Goal: Transaction & Acquisition: Purchase product/service

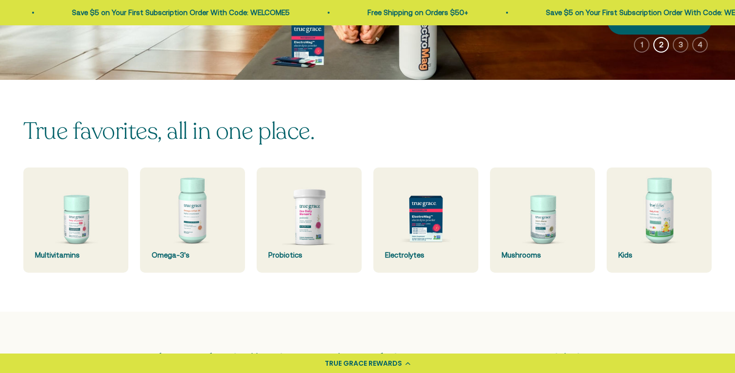
scroll to position [186, 0]
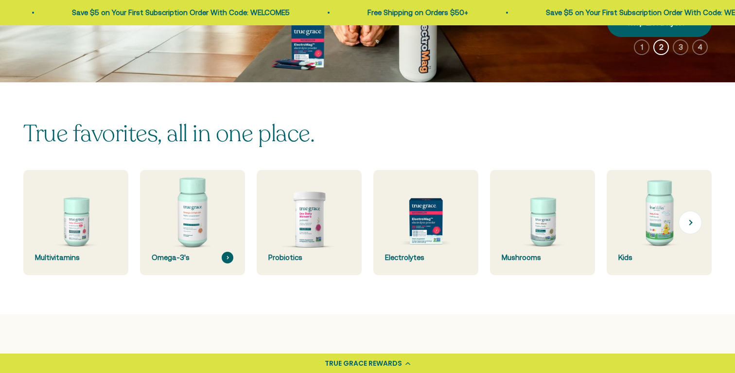
click at [189, 221] on img at bounding box center [192, 222] width 111 height 111
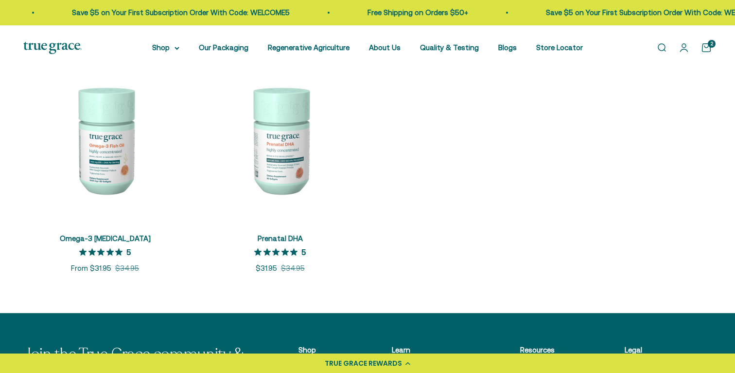
scroll to position [214, 0]
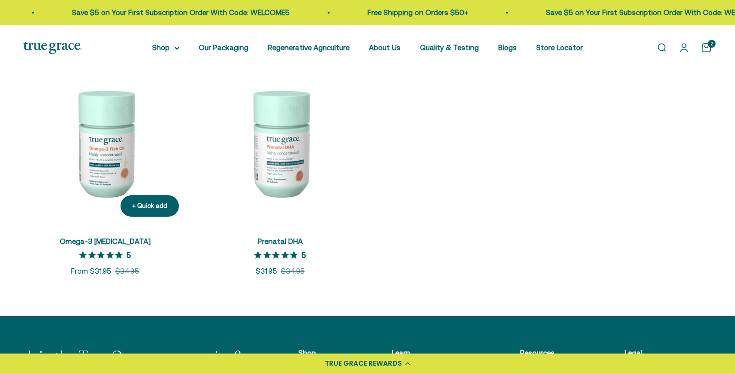
click at [111, 138] on img at bounding box center [104, 142] width 163 height 163
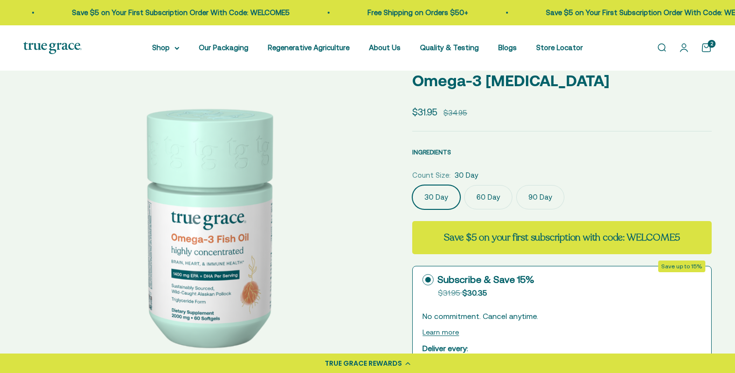
scroll to position [54, 0]
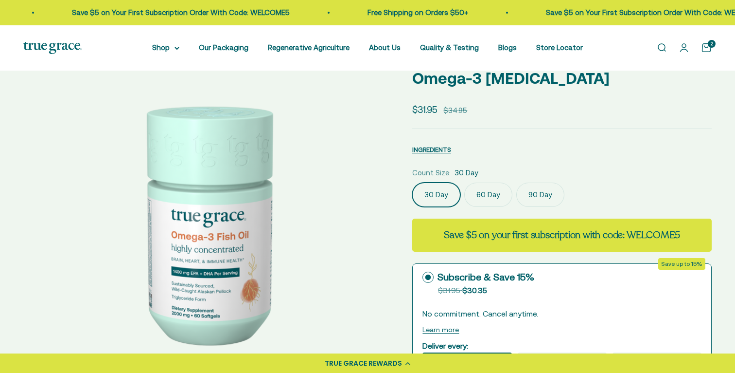
click at [488, 195] on label "60 Day" at bounding box center [489, 194] width 48 height 24
click at [412, 182] on input "60 Day" at bounding box center [412, 182] width 0 height 0
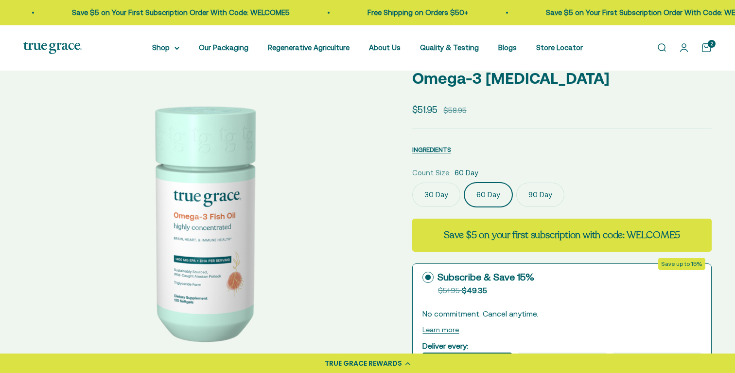
click at [533, 196] on label "90 Day" at bounding box center [541, 194] width 48 height 24
click at [412, 182] on input "90 Day" at bounding box center [412, 182] width 0 height 0
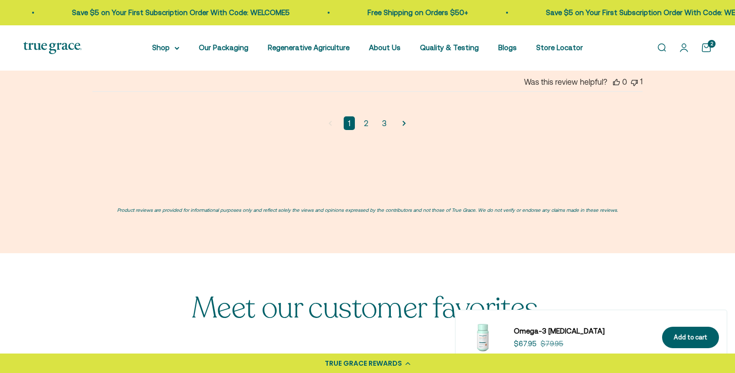
scroll to position [2537, 0]
